Goal: Task Accomplishment & Management: Manage account settings

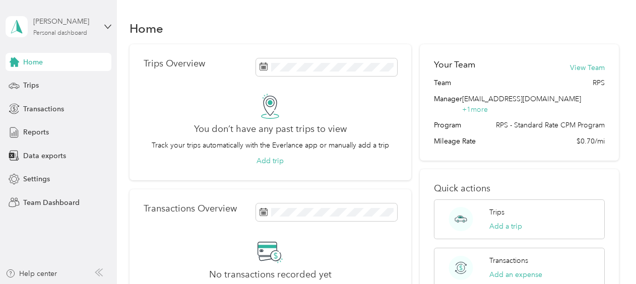
click at [81, 26] on div "[PERSON_NAME]" at bounding box center [64, 21] width 63 height 11
click at [56, 80] on div "Team dashboard" at bounding box center [42, 81] width 54 height 11
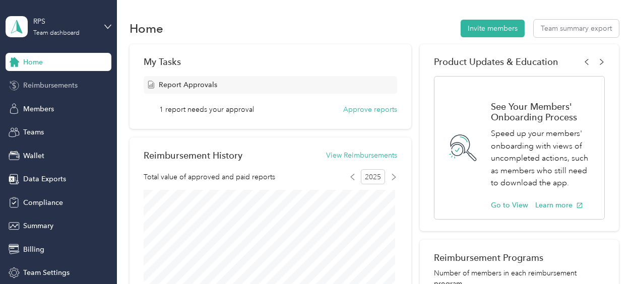
click at [42, 85] on span "Reimbursements" at bounding box center [50, 85] width 54 height 11
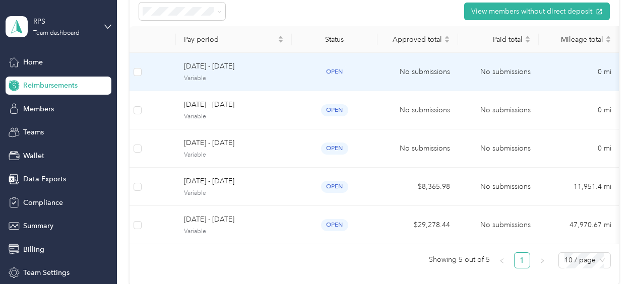
scroll to position [97, 0]
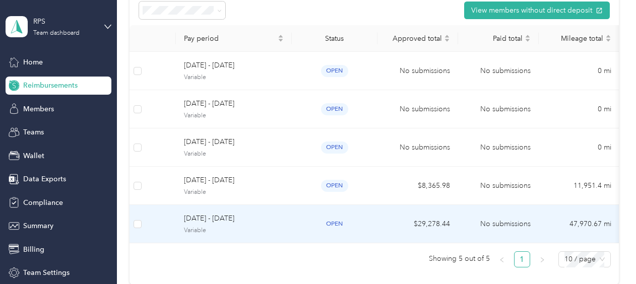
click at [350, 222] on div "open" at bounding box center [335, 224] width 70 height 12
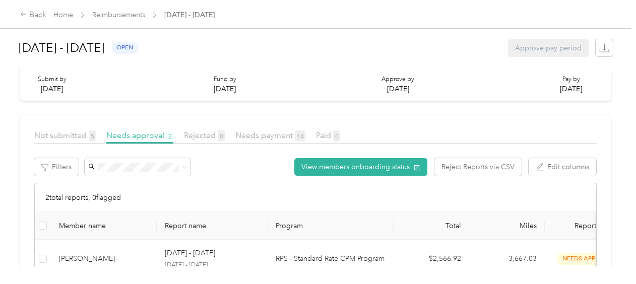
scroll to position [144, 0]
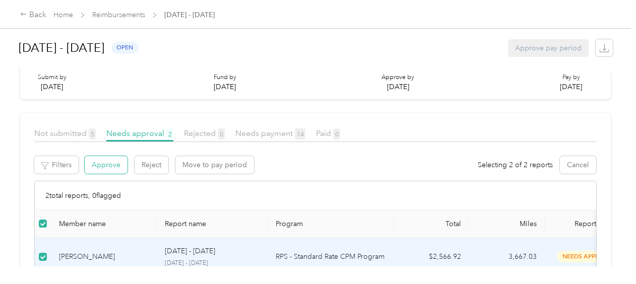
click at [101, 166] on button "Approve" at bounding box center [106, 165] width 43 height 18
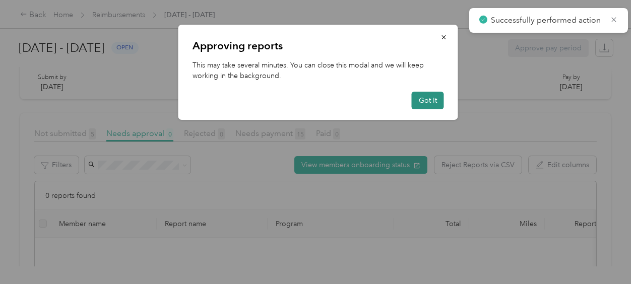
click at [425, 100] on button "Got it" at bounding box center [428, 101] width 32 height 18
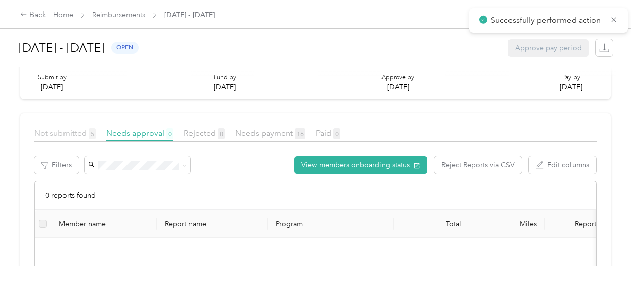
click at [55, 137] on span "Not submitted 5" at bounding box center [64, 133] width 61 height 10
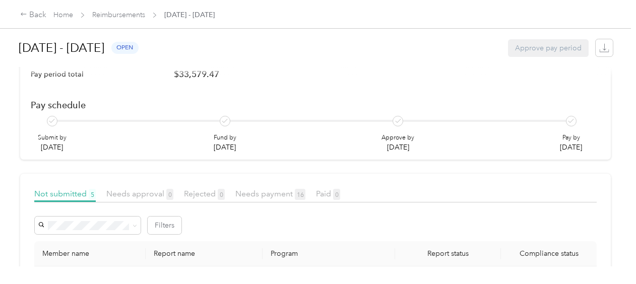
scroll to position [83, 0]
click at [38, 11] on div "Back" at bounding box center [33, 15] width 26 height 12
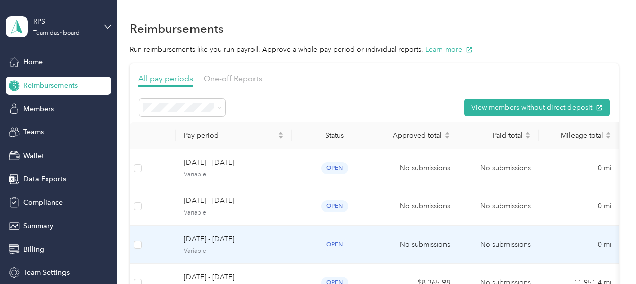
click at [271, 240] on span "[DATE] - [DATE]" at bounding box center [234, 239] width 100 height 11
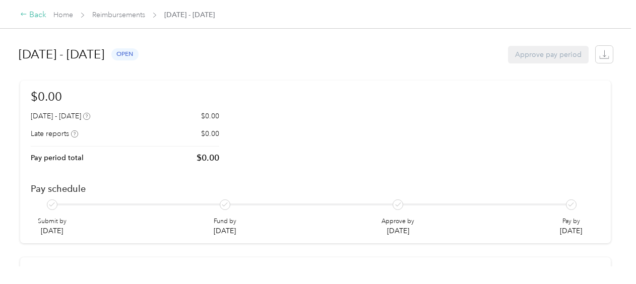
click at [35, 17] on div "Back" at bounding box center [33, 15] width 26 height 12
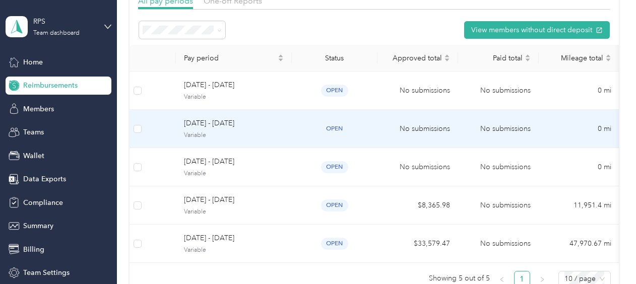
scroll to position [79, 0]
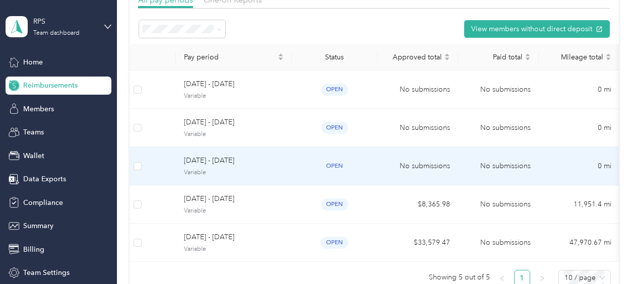
click at [279, 161] on span "[DATE] - [DATE]" at bounding box center [234, 160] width 100 height 11
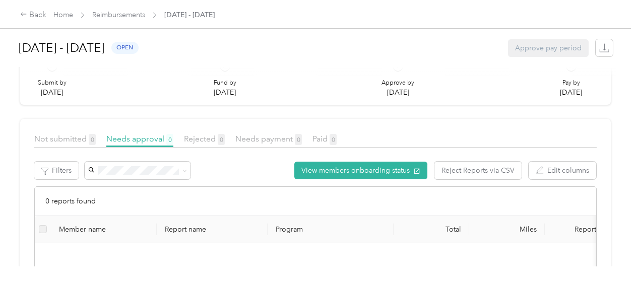
scroll to position [139, 0]
click at [114, 18] on link "Reimbursements" at bounding box center [118, 15] width 53 height 9
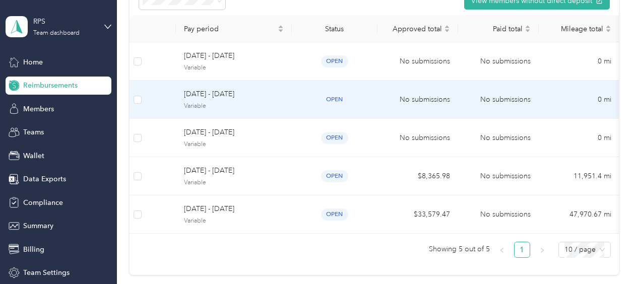
scroll to position [111, 0]
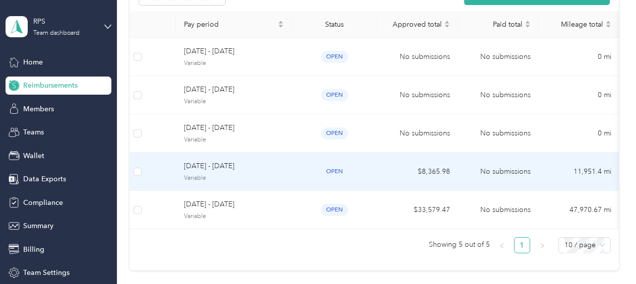
click at [297, 167] on td "open" at bounding box center [335, 172] width 86 height 38
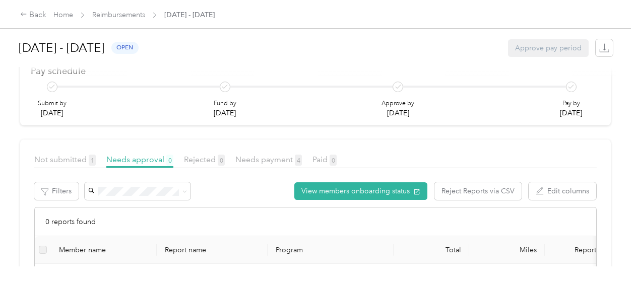
scroll to position [136, 0]
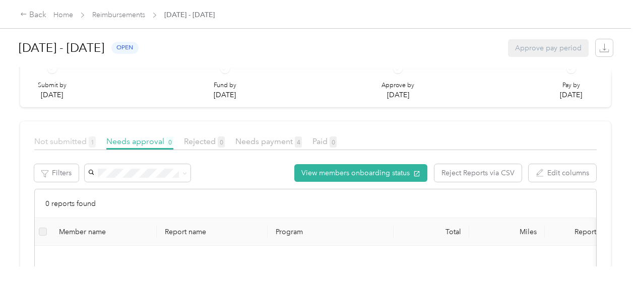
click at [66, 140] on span "Not submitted 1" at bounding box center [64, 142] width 61 height 10
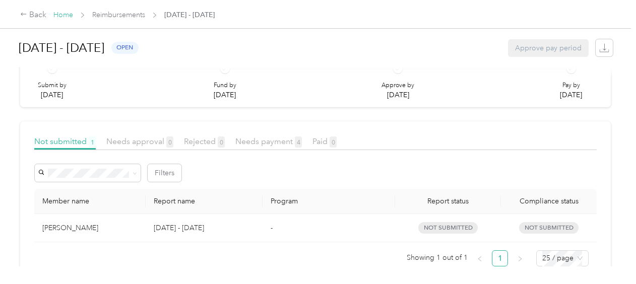
click at [57, 13] on link "Home" at bounding box center [63, 15] width 20 height 9
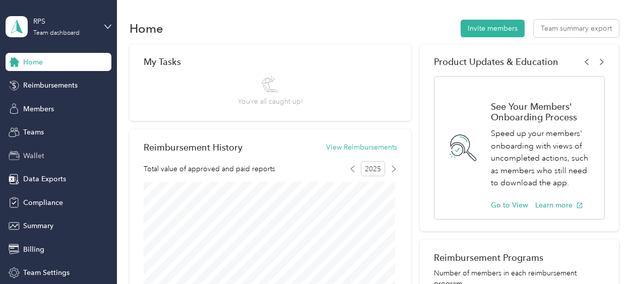
click at [34, 155] on span "Wallet" at bounding box center [33, 156] width 21 height 11
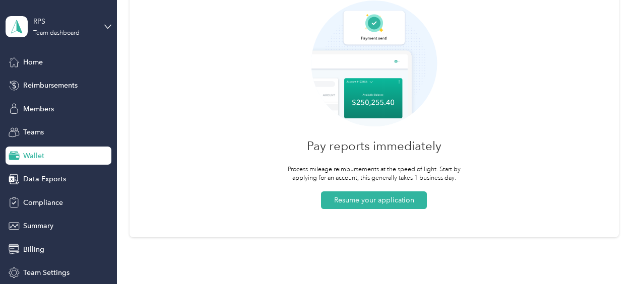
scroll to position [73, 0]
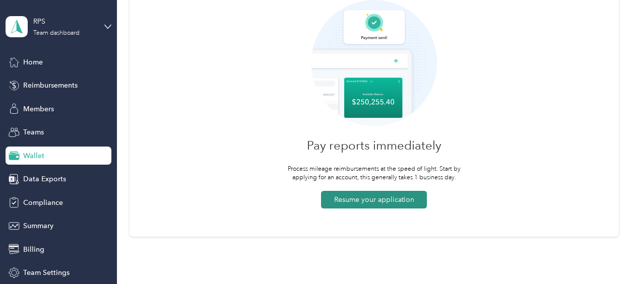
click at [376, 200] on button "Resume your application" at bounding box center [374, 200] width 106 height 18
